Goal: Task Accomplishment & Management: Complete application form

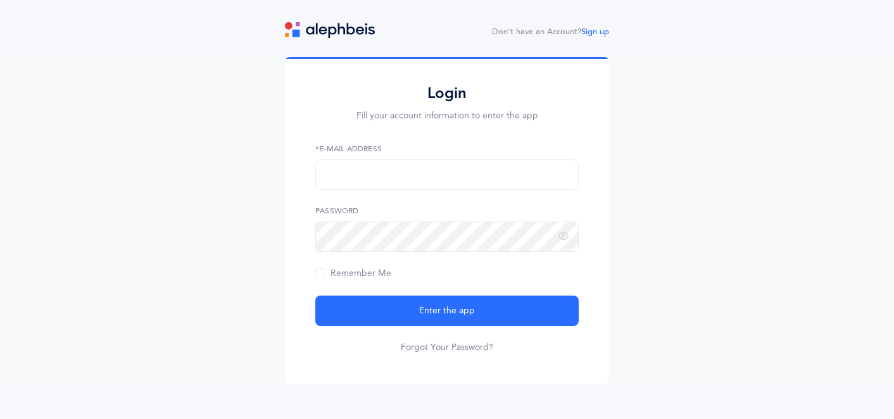
click at [481, 191] on form "*E-Mail Address Password Remember Me Enter the app Forgot Your Password?" at bounding box center [446, 248] width 263 height 211
type input "[EMAIL_ADDRESS][DOMAIN_NAME]"
click at [447, 311] on button "Enter the app" at bounding box center [446, 311] width 263 height 30
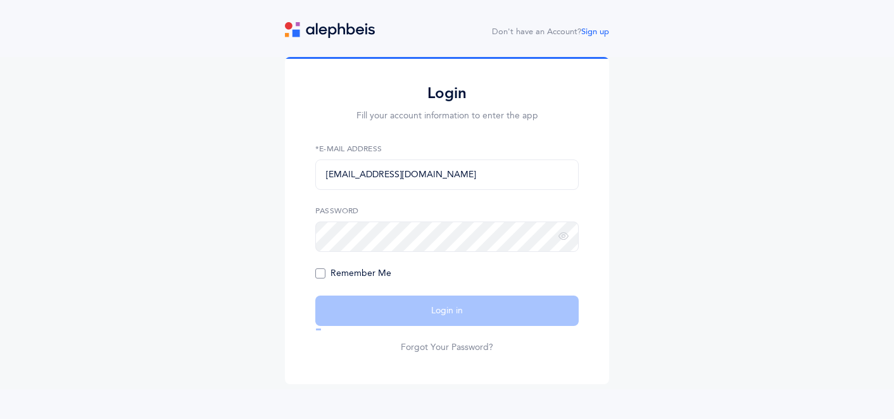
click at [319, 274] on span "Remember Me" at bounding box center [353, 274] width 76 height 10
click at [0, 0] on input "Remember Me" at bounding box center [0, 0] width 0 height 0
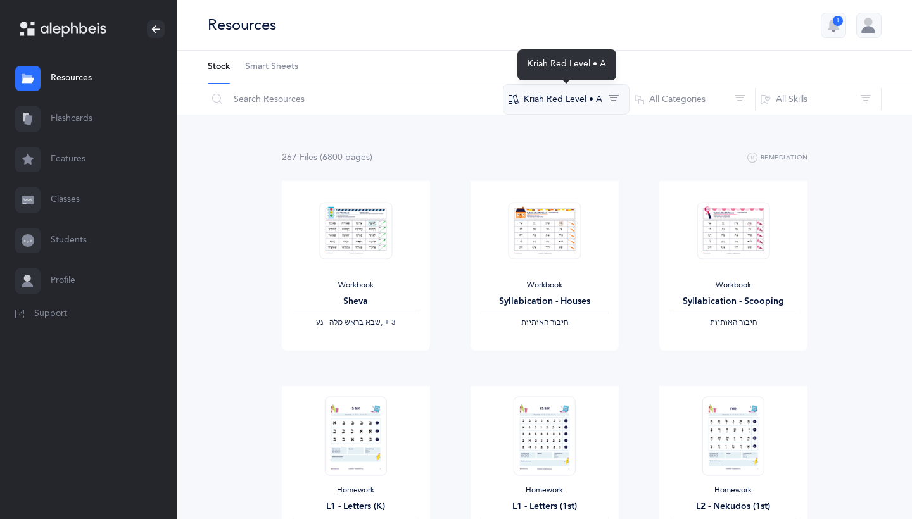
click at [585, 104] on button "Kriah Red Level • A" at bounding box center [566, 99] width 127 height 30
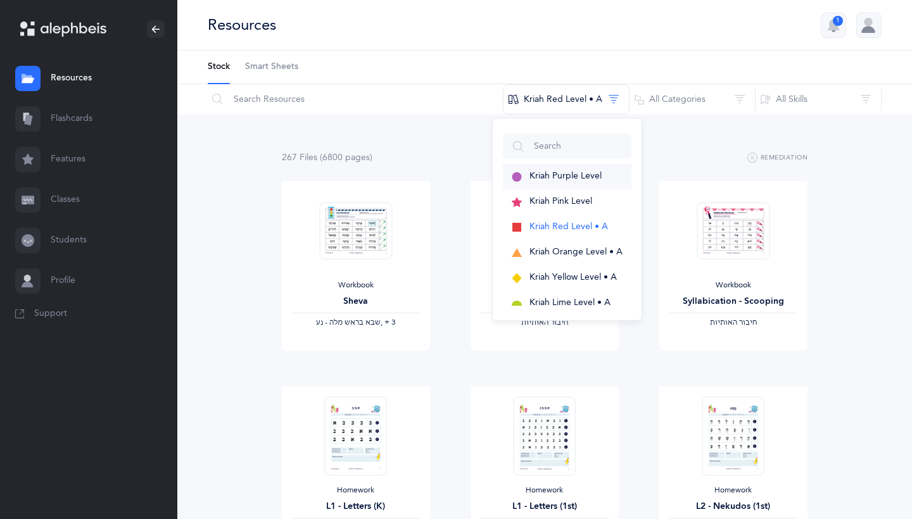
click at [566, 174] on span "Kriah Purple Level" at bounding box center [565, 176] width 72 height 10
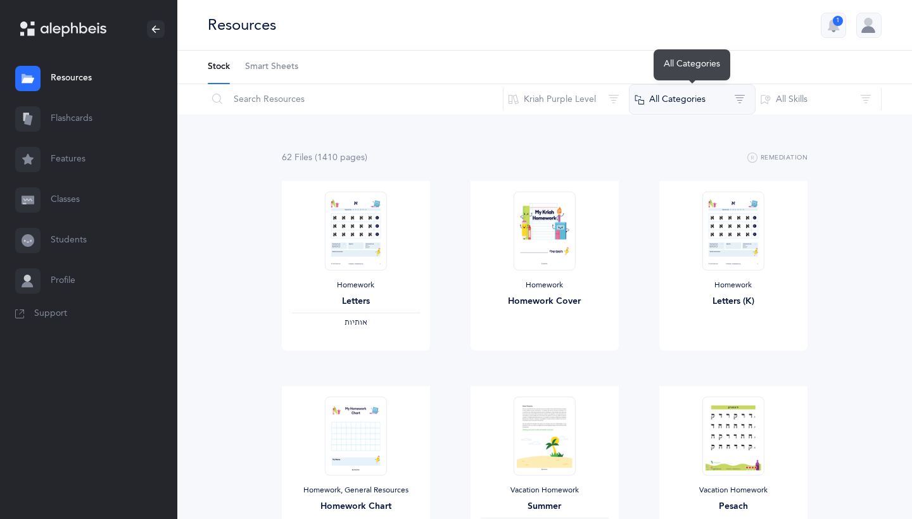
click at [641, 96] on button "All Categories" at bounding box center [692, 99] width 127 height 30
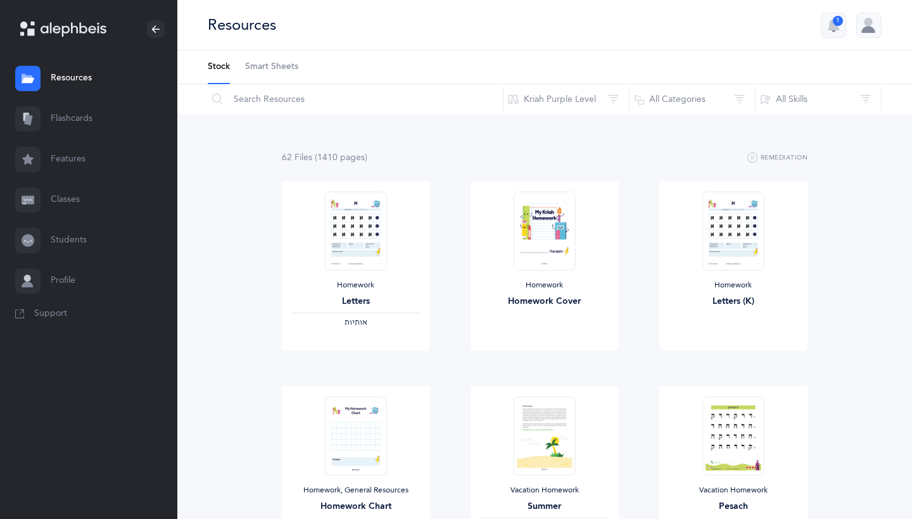
click at [89, 193] on link "Classes" at bounding box center [88, 200] width 177 height 41
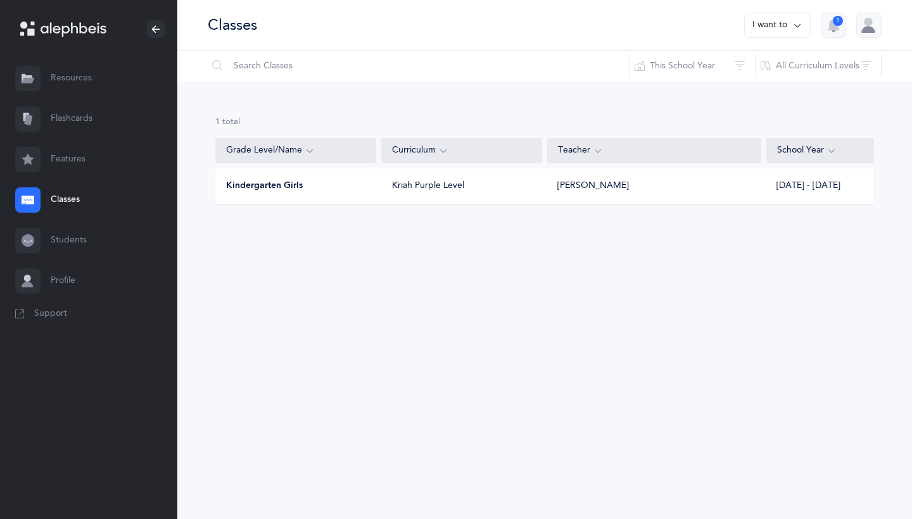
click at [377, 182] on div "Kindergarten Girls Kriah Purple Level [PERSON_NAME] [DATE] - [DATE]" at bounding box center [544, 185] width 659 height 35
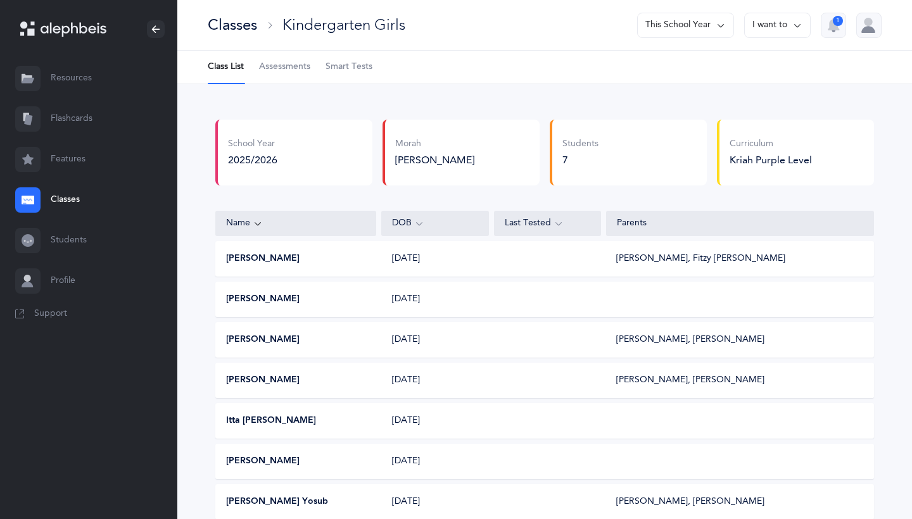
click at [87, 279] on link "Profile" at bounding box center [88, 281] width 177 height 41
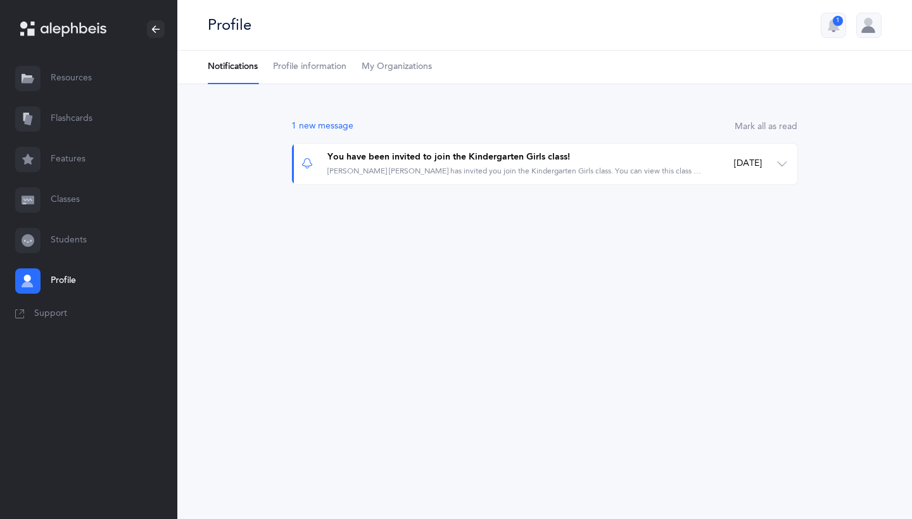
click at [311, 60] on link "Profile information" at bounding box center [309, 67] width 73 height 33
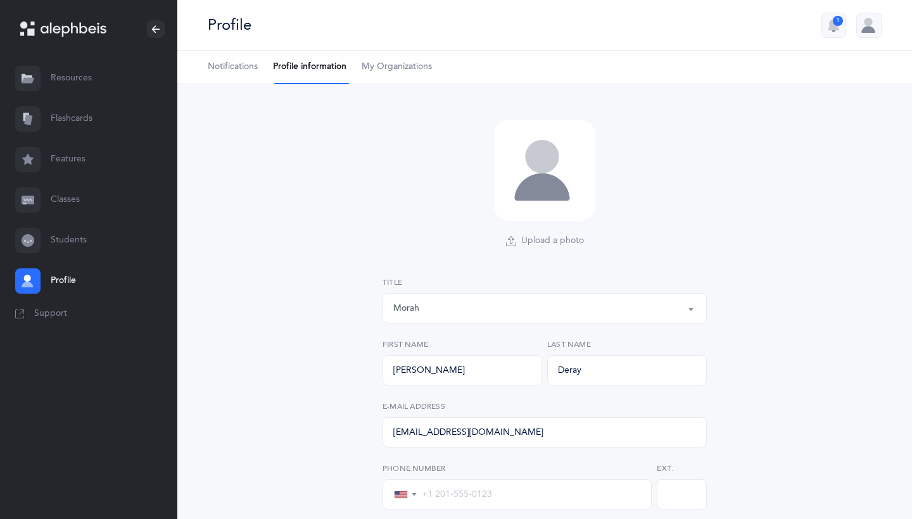
click at [389, 64] on span "My Organizations" at bounding box center [397, 67] width 70 height 13
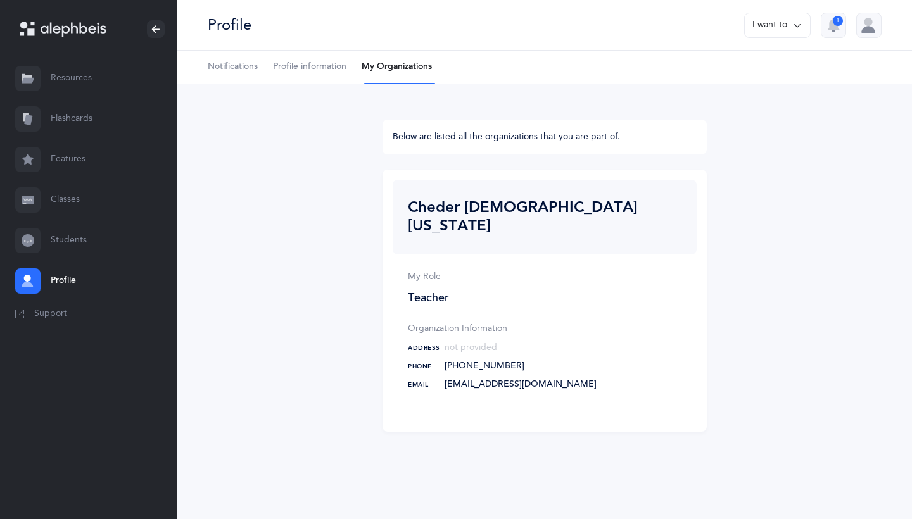
click at [129, 76] on link "Resources" at bounding box center [88, 78] width 177 height 41
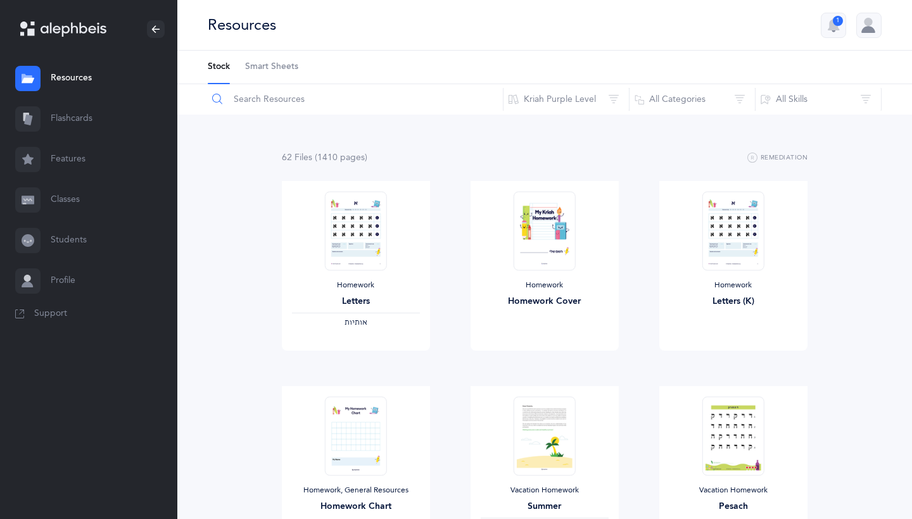
click at [296, 102] on input "text" at bounding box center [355, 99] width 296 height 30
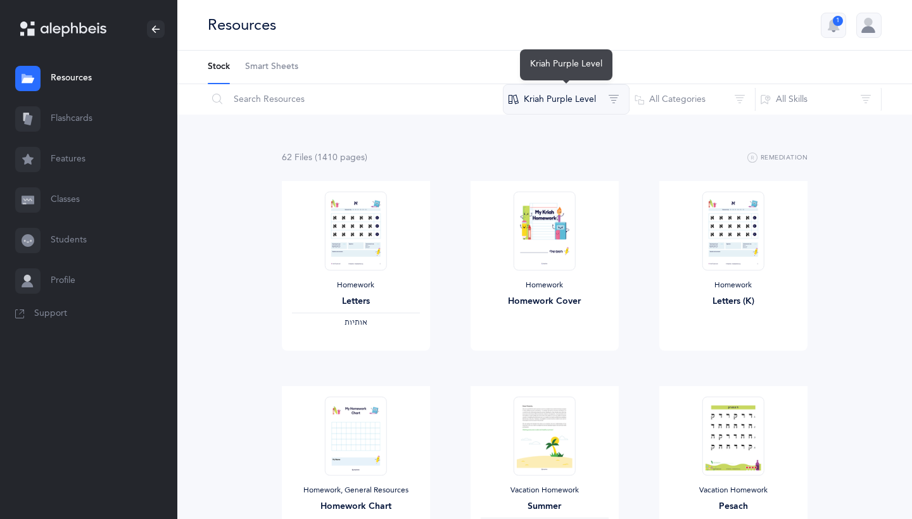
click at [580, 113] on button "Kriah Purple Level" at bounding box center [566, 99] width 127 height 30
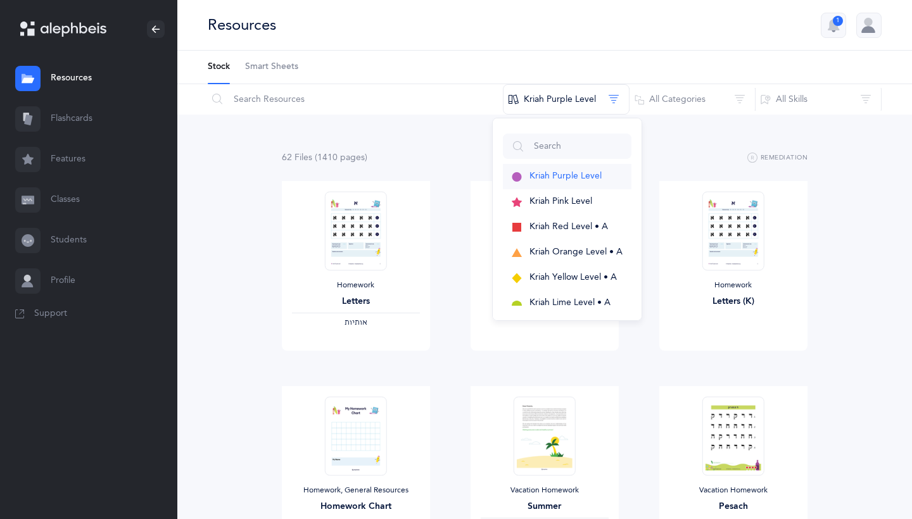
click at [583, 182] on button "Kriah Purple Level" at bounding box center [567, 176] width 129 height 25
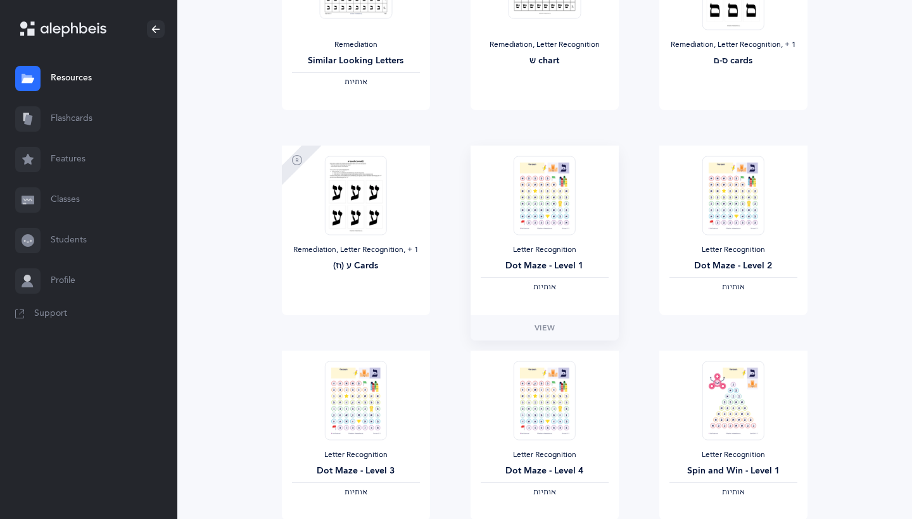
scroll to position [989, 0]
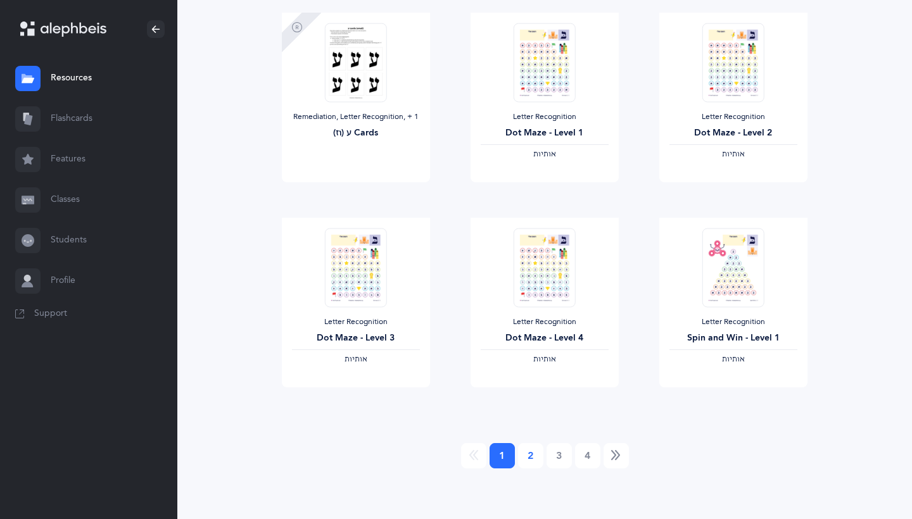
click at [535, 419] on link "2" at bounding box center [530, 455] width 25 height 25
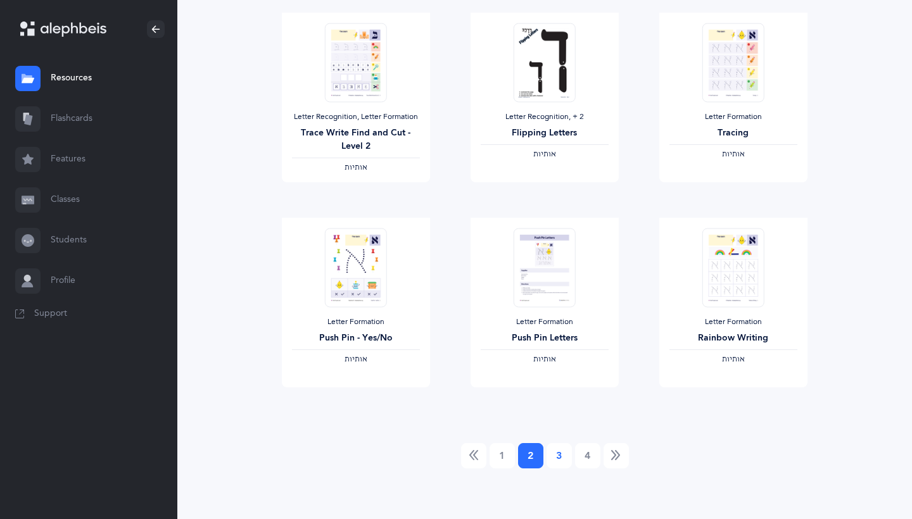
click at [561, 419] on link "3" at bounding box center [559, 455] width 25 height 25
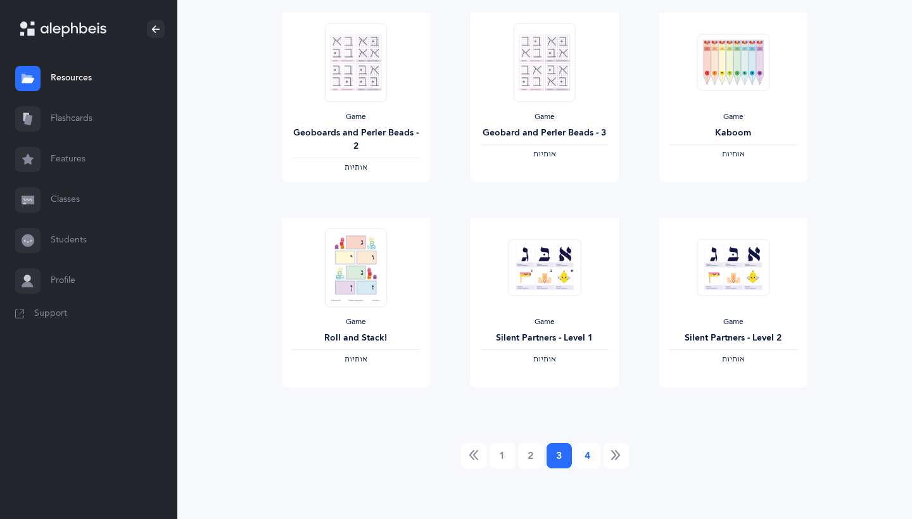
click at [593, 419] on link "4" at bounding box center [587, 455] width 25 height 25
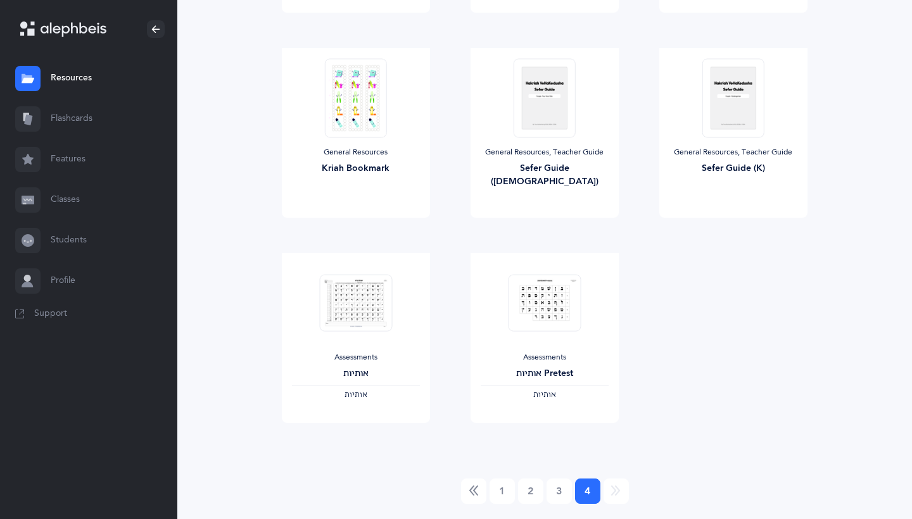
scroll to position [339, 0]
click at [740, 130] on img at bounding box center [733, 96] width 62 height 79
click at [736, 161] on div "Sefer Guide (K)" at bounding box center [733, 167] width 128 height 13
click at [747, 185] on div "General Resources, Teacher Guide Sefer Guide (K)" at bounding box center [733, 132] width 148 height 170
click at [743, 224] on span "View" at bounding box center [733, 229] width 20 height 11
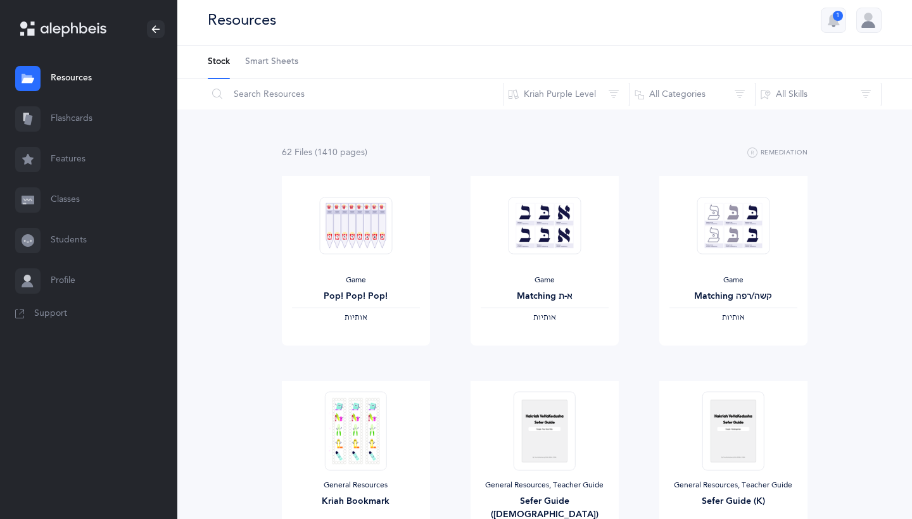
scroll to position [0, 0]
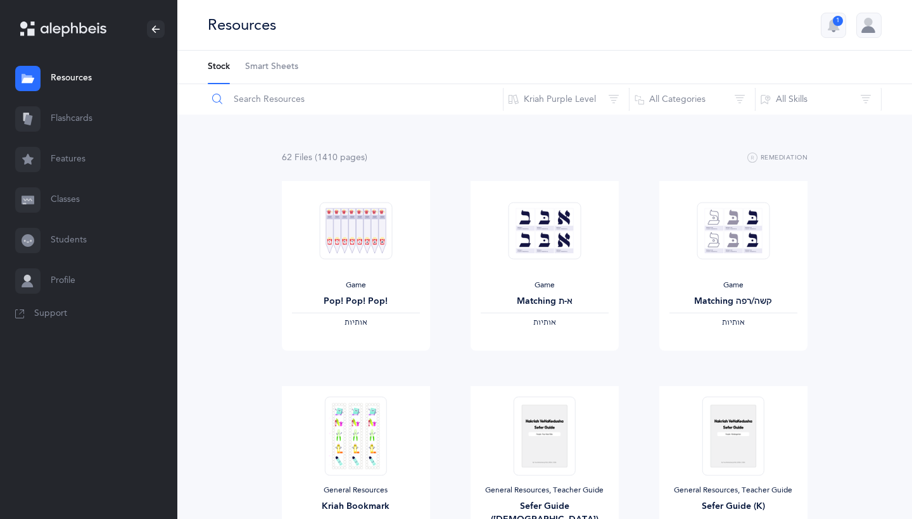
click at [295, 107] on input "text" at bounding box center [355, 99] width 296 height 30
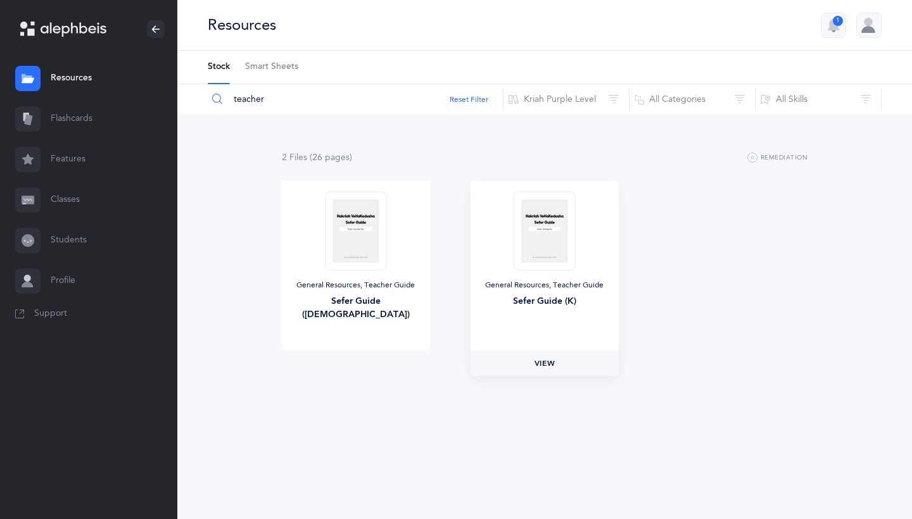
click at [550, 360] on span "View" at bounding box center [545, 363] width 20 height 11
click at [552, 305] on div "Sefer Guide (K)" at bounding box center [545, 301] width 128 height 13
click at [550, 356] on link "View" at bounding box center [545, 363] width 148 height 25
click at [224, 97] on input "teacher" at bounding box center [355, 99] width 296 height 30
click at [211, 100] on input "teacher" at bounding box center [355, 99] width 296 height 30
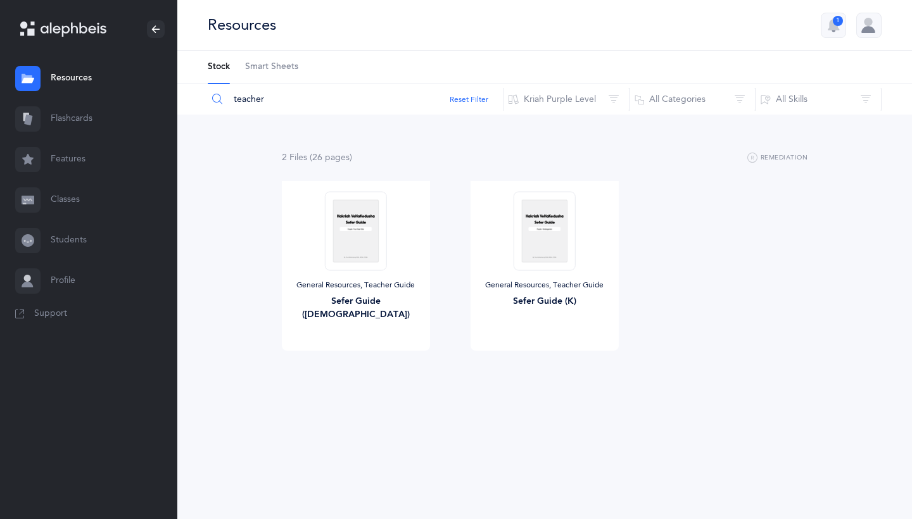
click at [231, 99] on input "teacher" at bounding box center [355, 99] width 296 height 30
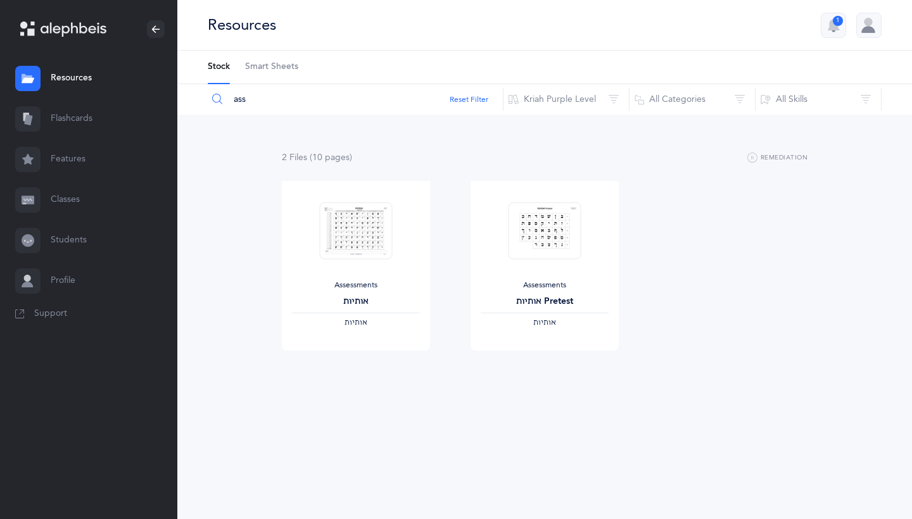
type input "ass"
click at [96, 209] on link "Classes" at bounding box center [88, 200] width 177 height 41
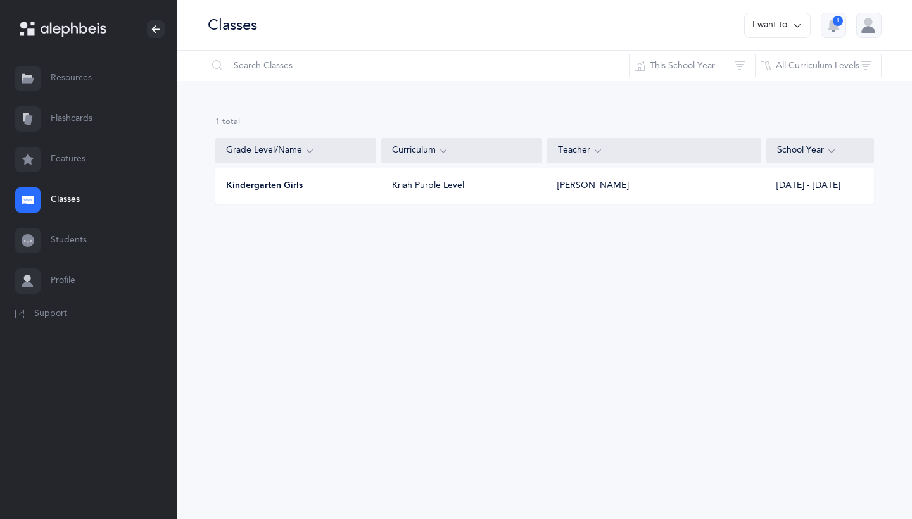
click at [387, 187] on div "Kriah Purple Level" at bounding box center [462, 186] width 161 height 13
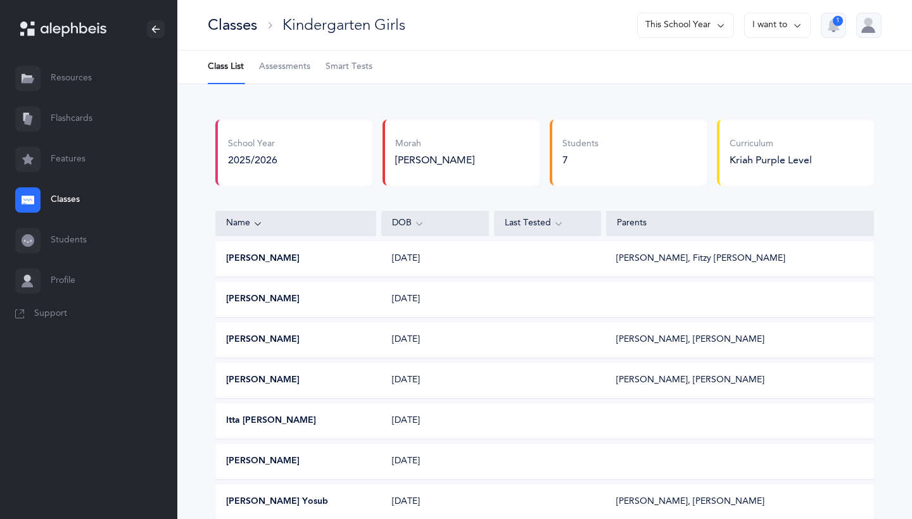
click at [259, 75] on ul "Class List Assessments Smart Tests" at bounding box center [544, 68] width 735 height 34
click at [283, 64] on span "Assessments" at bounding box center [284, 67] width 51 height 13
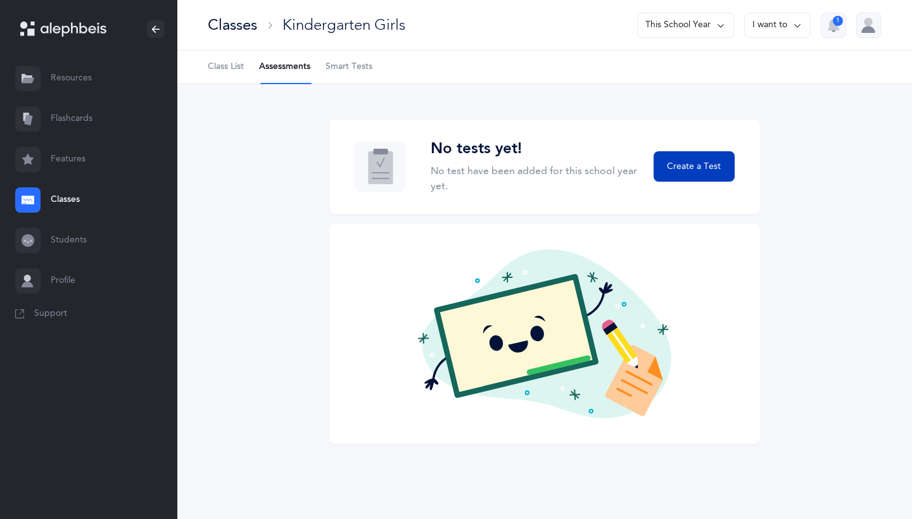
click at [708, 157] on button "Create a Test" at bounding box center [694, 166] width 81 height 30
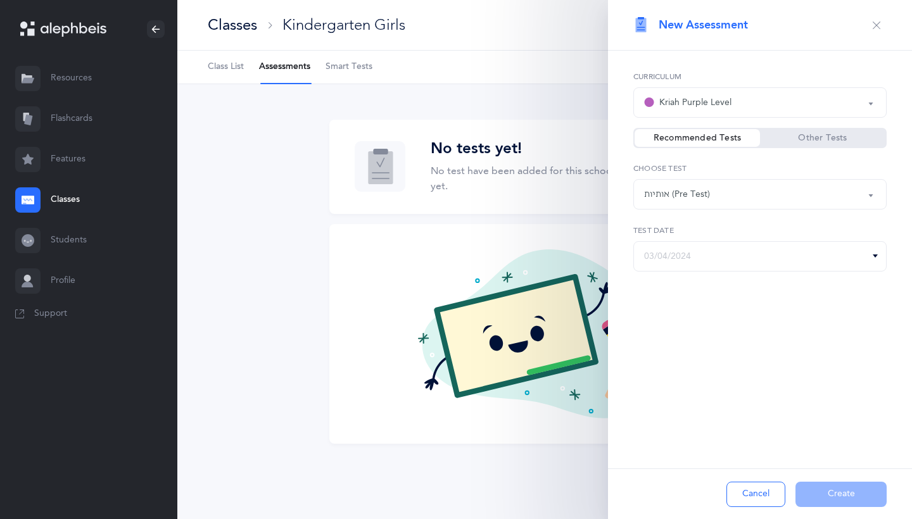
click at [698, 198] on div "אותיות (Pre Test)" at bounding box center [677, 194] width 66 height 13
click at [705, 239] on link "אותיות (Pre Test)" at bounding box center [760, 232] width 232 height 25
select select "1"
click at [785, 137] on label "Other Tests" at bounding box center [822, 138] width 125 height 13
click at [0, 0] on input "Other Tests" at bounding box center [0, 0] width 0 height 0
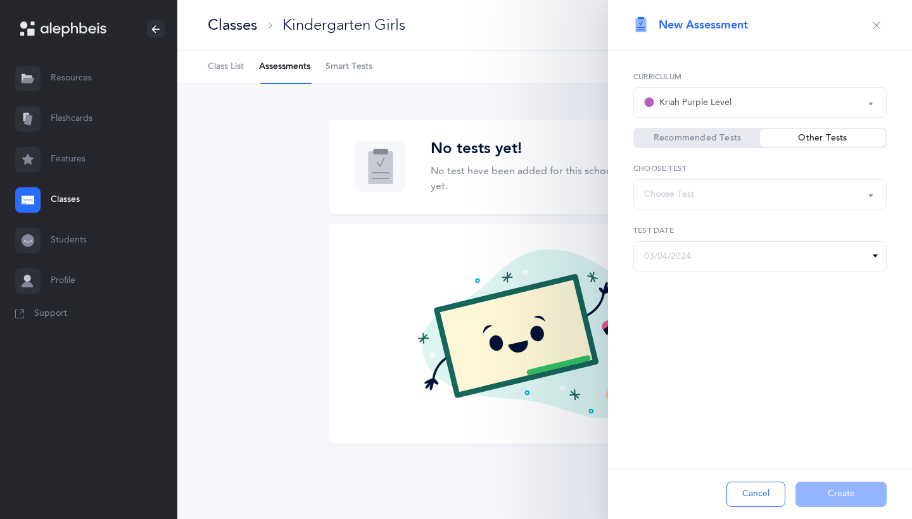
click at [737, 141] on label "Recommended Tests" at bounding box center [697, 138] width 125 height 13
click at [0, 0] on input "Recommended Tests" at bounding box center [0, 0] width 0 height 0
select select "1"
click at [804, 132] on label "Other Tests" at bounding box center [822, 138] width 125 height 13
click at [0, 0] on input "Other Tests" at bounding box center [0, 0] width 0 height 0
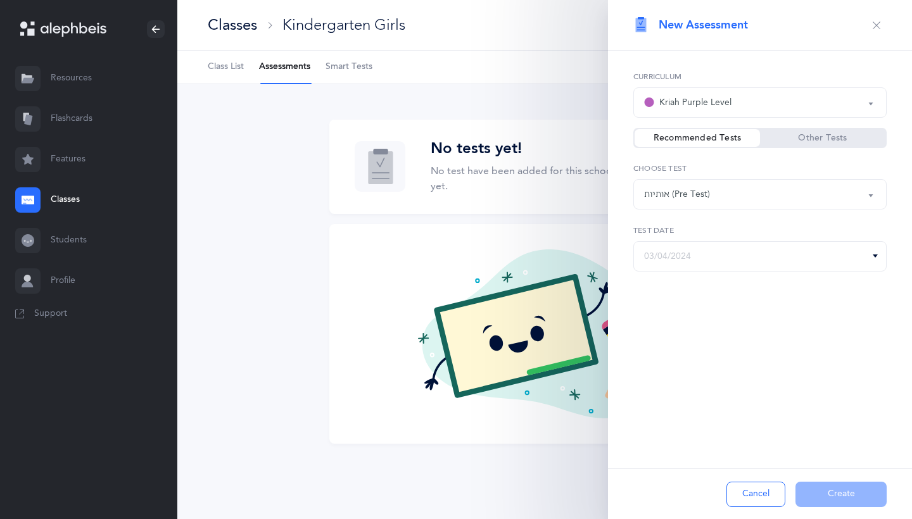
select select
click at [783, 196] on div "Choose Test" at bounding box center [760, 195] width 232 height 22
click at [737, 130] on div "Recommended Tests" at bounding box center [697, 138] width 125 height 18
click at [744, 249] on input "text" at bounding box center [759, 256] width 253 height 30
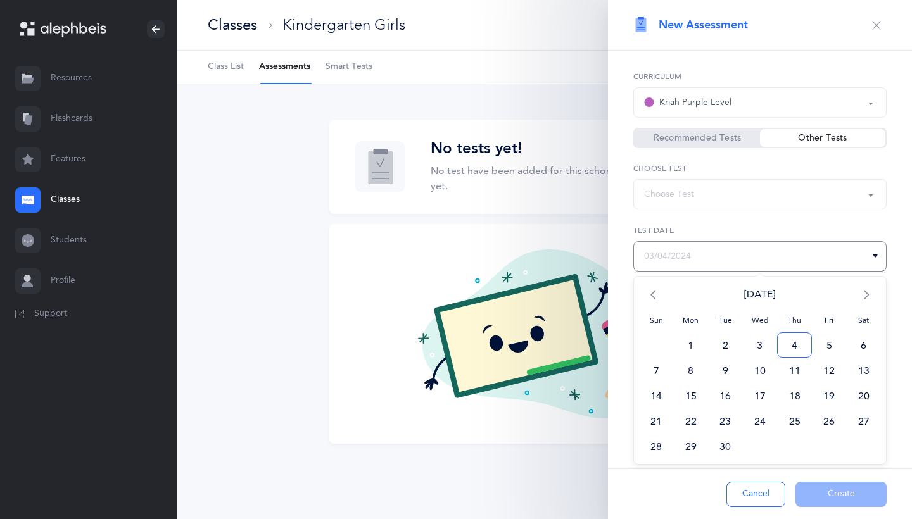
click at [800, 341] on span "4" at bounding box center [794, 345] width 35 height 25
type input "09/04/2025"
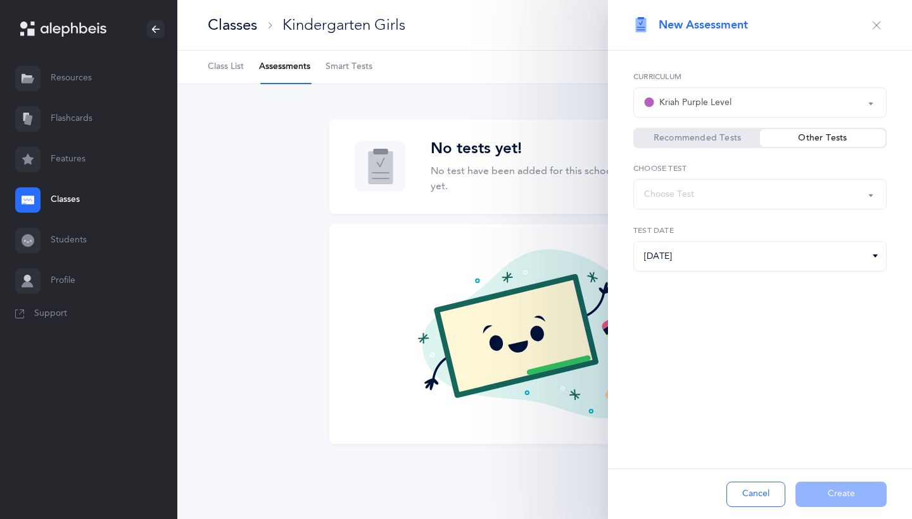
click at [856, 419] on div "Cancel Create" at bounding box center [760, 494] width 304 height 51
click at [790, 204] on div "Choose Test" at bounding box center [760, 195] width 232 height 22
click at [710, 133] on label "Recommended Tests" at bounding box center [697, 138] width 125 height 13
click at [0, 0] on input "Recommended Tests" at bounding box center [0, 0] width 0 height 0
select select "1"
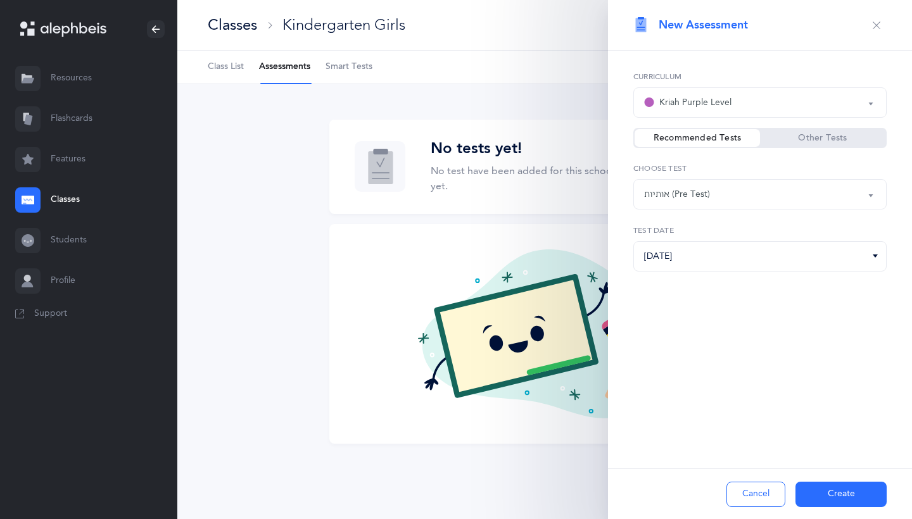
click at [721, 191] on div "אותיות (Pre Test)" at bounding box center [760, 195] width 232 height 22
click at [779, 316] on div "Kriah Red Level Kriah Orange Level Kriah Yellow Level Kriah Green Level Kriah L…" at bounding box center [760, 204] width 304 height 307
click at [854, 419] on button "Create" at bounding box center [840, 494] width 91 height 25
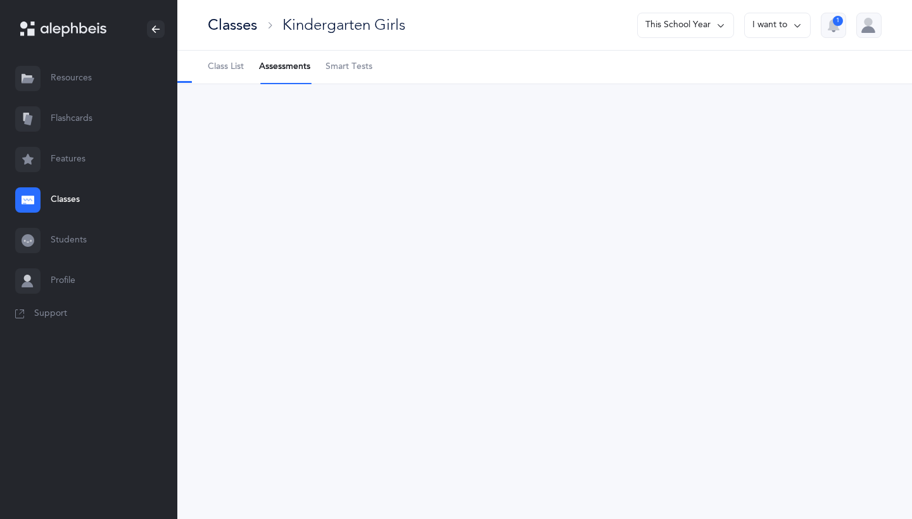
select select "1"
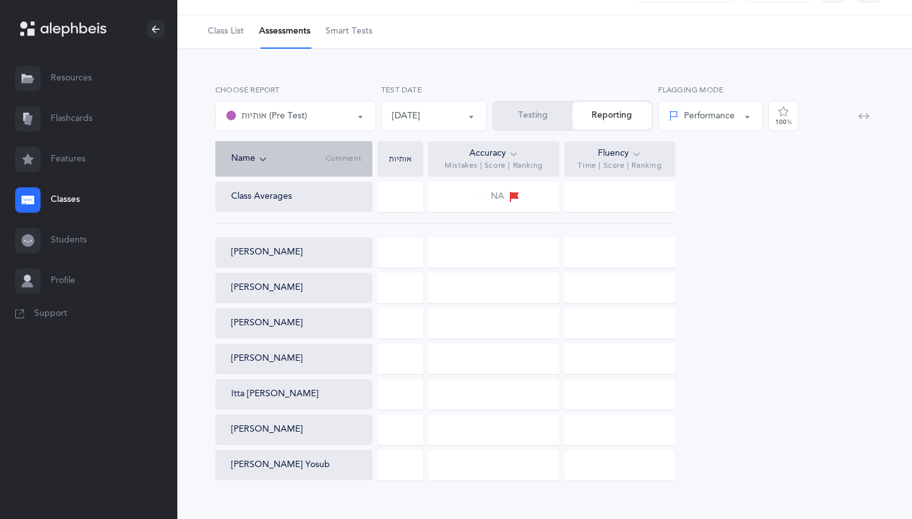
scroll to position [37, 0]
click at [411, 243] on div at bounding box center [400, 251] width 46 height 30
click at [417, 257] on div at bounding box center [400, 251] width 46 height 30
click at [472, 213] on div "Class Averages NA Mina Barrocas Zissel Bialo Batsheva Blatter Shaina Plotkin It…" at bounding box center [544, 329] width 659 height 299
click at [487, 236] on div at bounding box center [493, 251] width 131 height 30
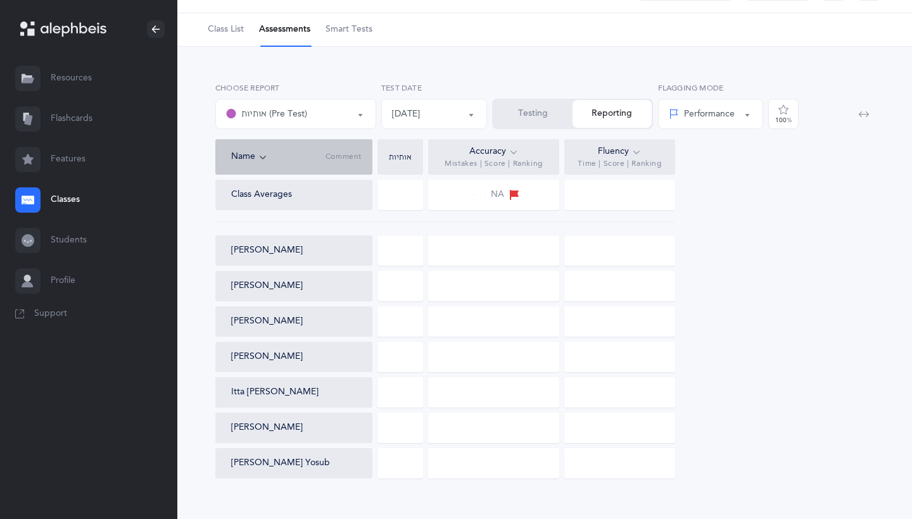
click at [391, 201] on div at bounding box center [400, 195] width 46 height 30
click at [439, 209] on div "NA" at bounding box center [493, 195] width 131 height 30
click at [491, 191] on span "NA" at bounding box center [497, 195] width 13 height 13
click at [493, 257] on div at bounding box center [493, 251] width 131 height 30
click at [548, 110] on button "Testing" at bounding box center [532, 114] width 79 height 28
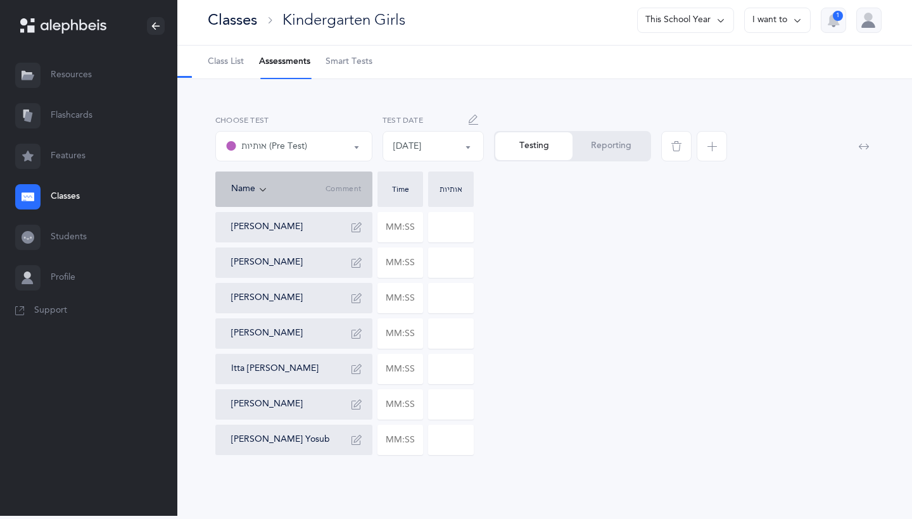
scroll to position [2, 0]
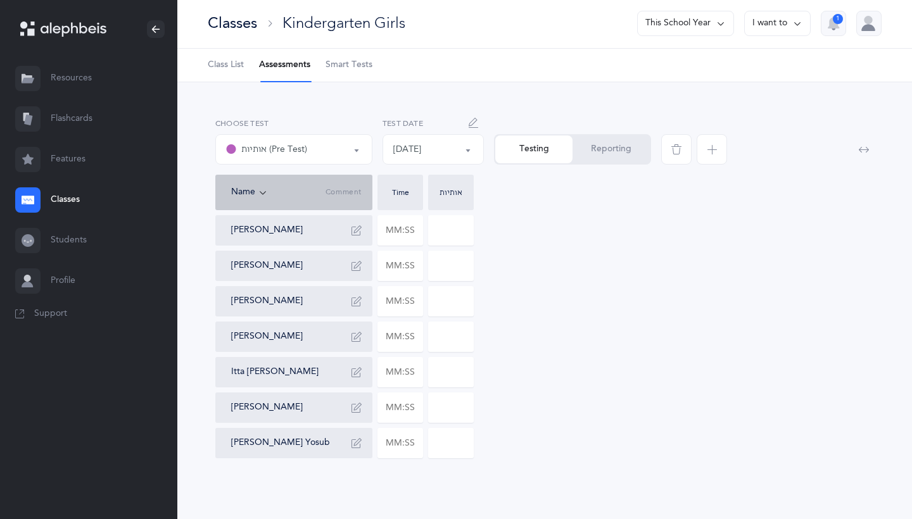
click at [467, 237] on input at bounding box center [451, 230] width 44 height 29
click at [517, 221] on div "Mina Barrocas Zissel Bialo Batsheva Blatter Shaina Plotkin Itta Rivkah Schochet…" at bounding box center [544, 336] width 659 height 243
click at [405, 232] on input "text" at bounding box center [400, 230] width 44 height 29
click at [395, 407] on input "text" at bounding box center [400, 407] width 44 height 29
click at [528, 382] on div "Mina Barrocas Zissel Bialo Batsheva Blatter Shaina Plotkin Itta Rivkah Schochet…" at bounding box center [544, 336] width 659 height 243
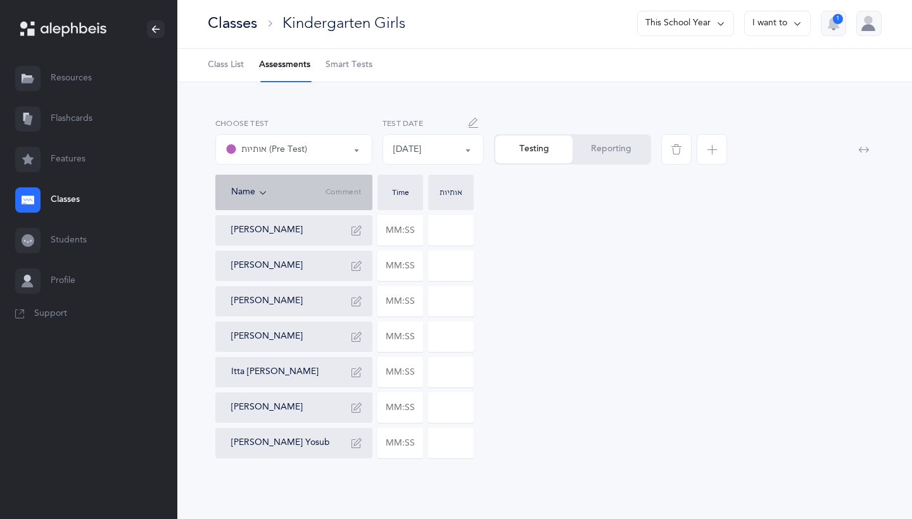
click at [440, 224] on input at bounding box center [451, 230] width 44 height 29
click at [522, 286] on div "Mina Barrocas Zissel Bialo Batsheva Blatter Shaina Plotkin Itta Rivkah Schochet…" at bounding box center [544, 336] width 659 height 243
click at [452, 254] on input at bounding box center [451, 265] width 44 height 29
click at [517, 247] on div "Mina Barrocas Zissel Bialo Batsheva Blatter Shaina Plotkin Itta Rivkah Schochet…" at bounding box center [544, 336] width 659 height 243
click at [571, 282] on div "Mina Barrocas Zissel Bialo Batsheva Blatter Shaina Plotkin Itta Rivkah Schochet…" at bounding box center [544, 336] width 659 height 243
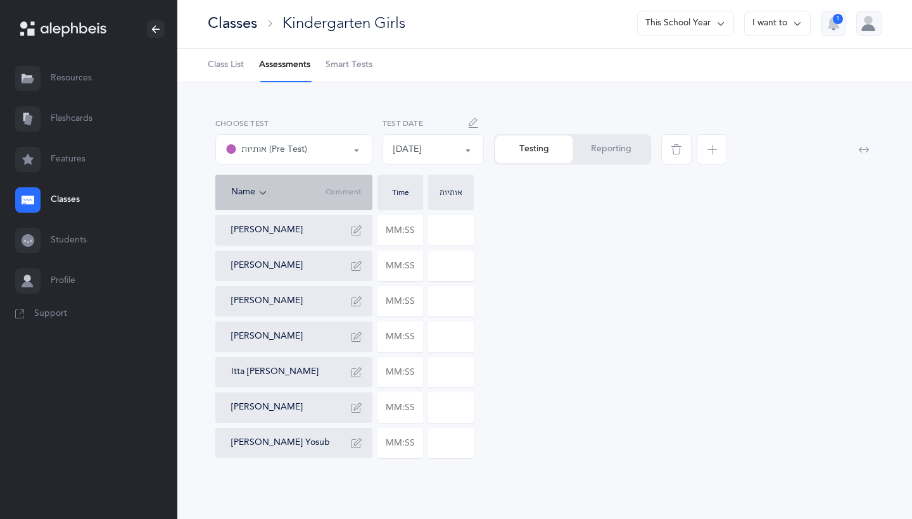
click at [561, 366] on div "Mina Barrocas Zissel Bialo Batsheva Blatter Shaina Plotkin Itta Rivkah Schochet…" at bounding box center [544, 336] width 659 height 243
click at [719, 29] on icon at bounding box center [721, 23] width 10 height 14
click at [765, 110] on div "אותיות (Pre Test) אותיות (Pre Test) Choose test 09/04/2025 09/04/2025 09/04/202…" at bounding box center [544, 300] width 735 height 437
click at [781, 34] on button "I want to" at bounding box center [777, 23] width 67 height 25
click at [795, 139] on div at bounding box center [739, 146] width 167 height 57
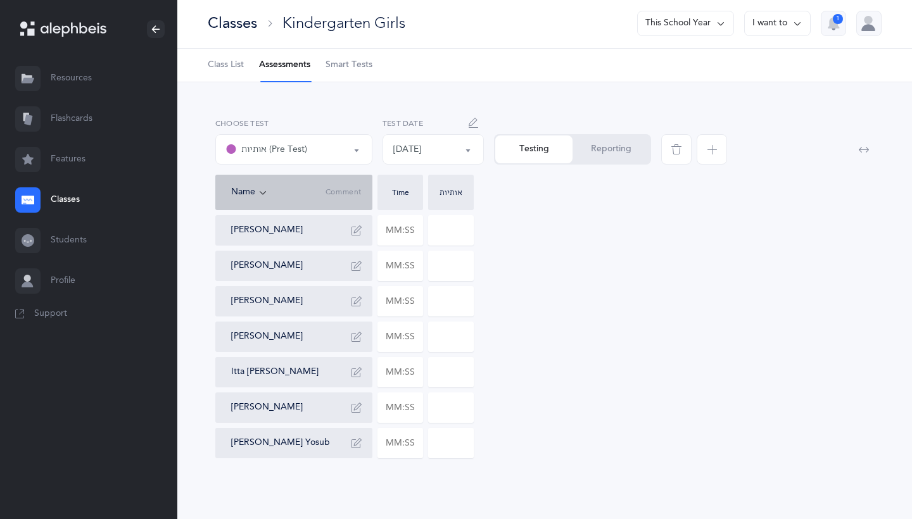
click at [791, 148] on div at bounding box center [739, 146] width 167 height 57
drag, startPoint x: 809, startPoint y: 96, endPoint x: 702, endPoint y: 177, distance: 135.2
click at [702, 177] on div "אותיות (Pre Test) אותיות (Pre Test) Choose test 09/04/2025 09/04/2025 09/04/202…" at bounding box center [544, 300] width 735 height 437
click at [107, 82] on link "Resources" at bounding box center [88, 78] width 177 height 41
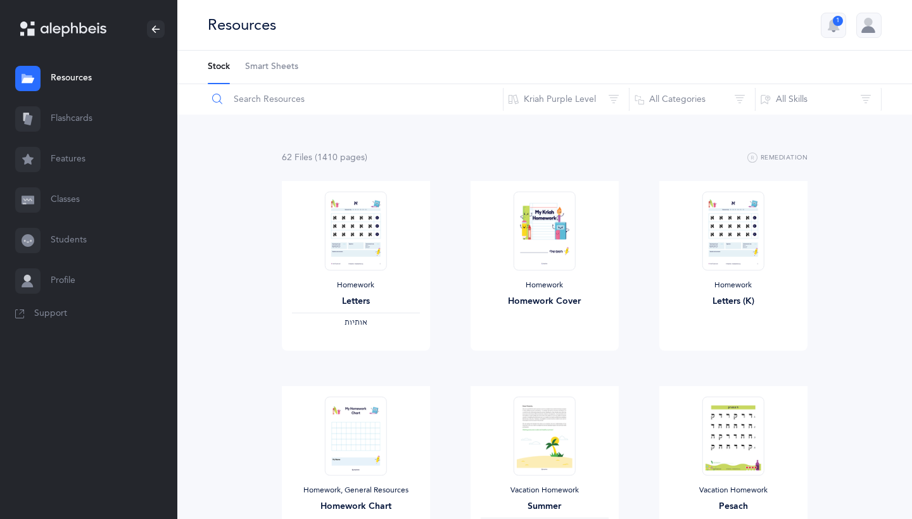
click at [298, 107] on input "text" at bounding box center [355, 99] width 296 height 30
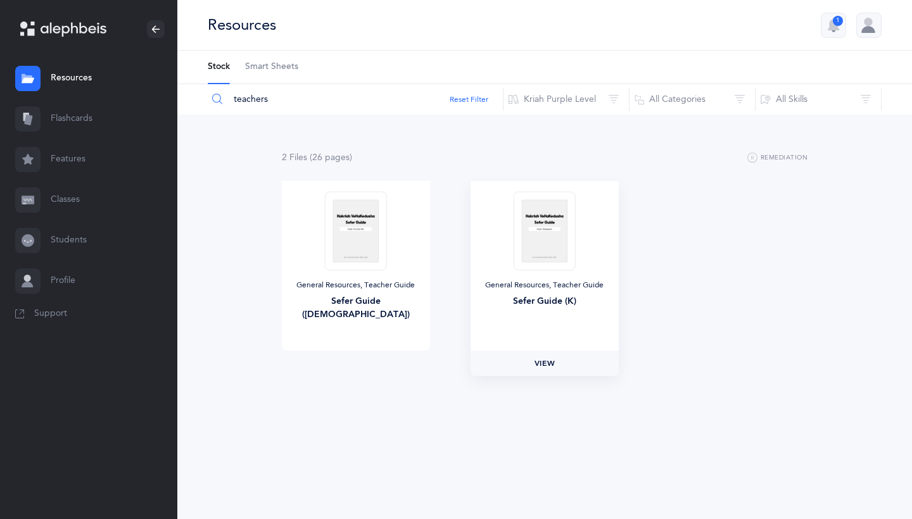
type input "teachers"
click at [497, 358] on link "View" at bounding box center [545, 363] width 148 height 25
